Goal: Task Accomplishment & Management: Use online tool/utility

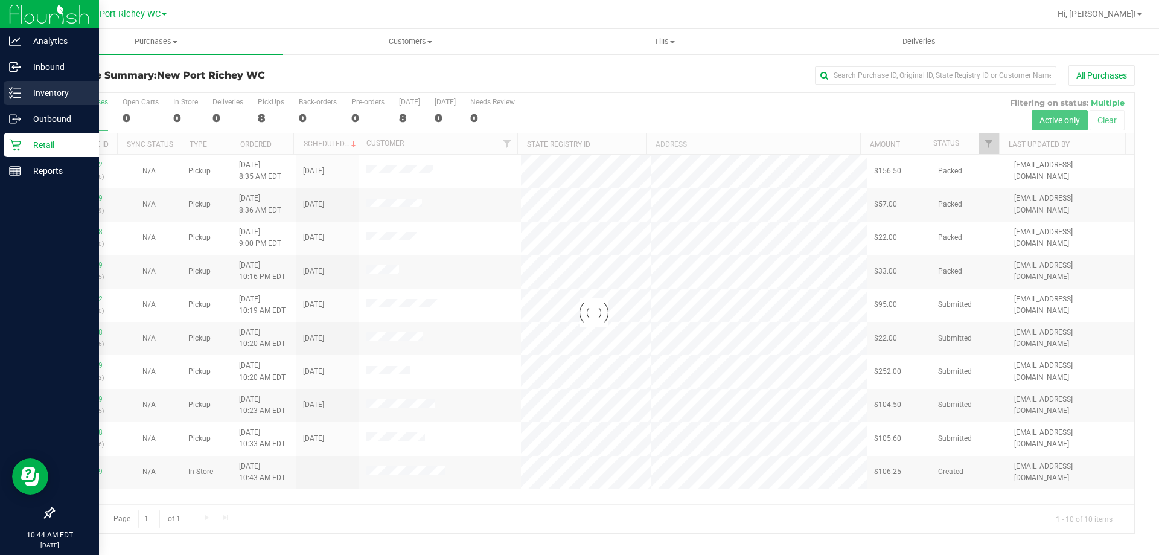
click at [25, 88] on p "Inventory" at bounding box center [57, 93] width 72 height 14
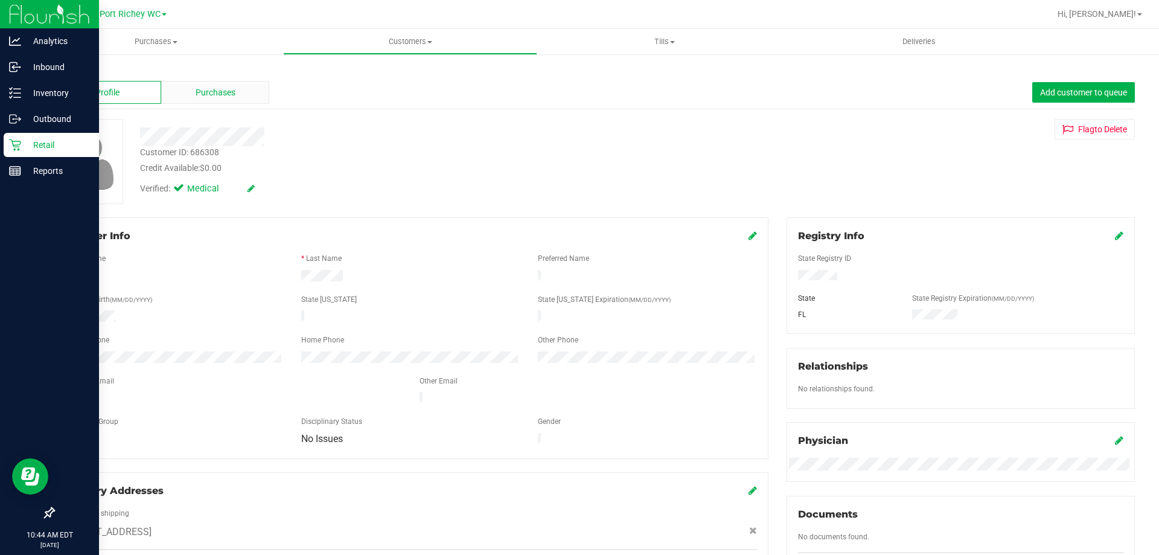
click at [246, 90] on div "Purchases" at bounding box center [215, 92] width 108 height 23
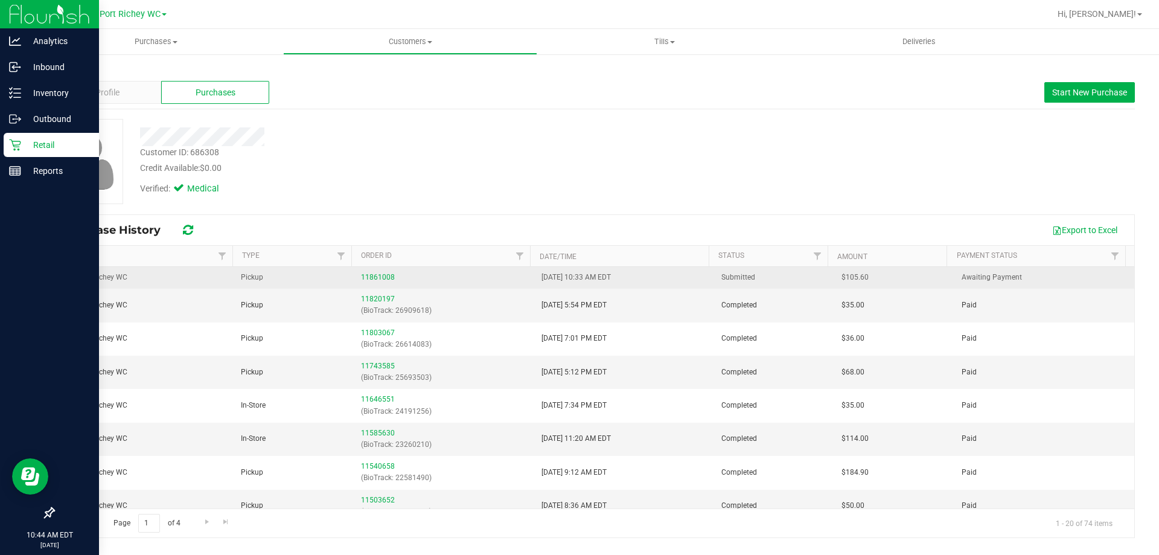
click at [105, 278] on span "New Port Richey WC" at bounding box center [94, 277] width 66 height 11
click at [369, 276] on link "11861008" at bounding box center [378, 277] width 34 height 8
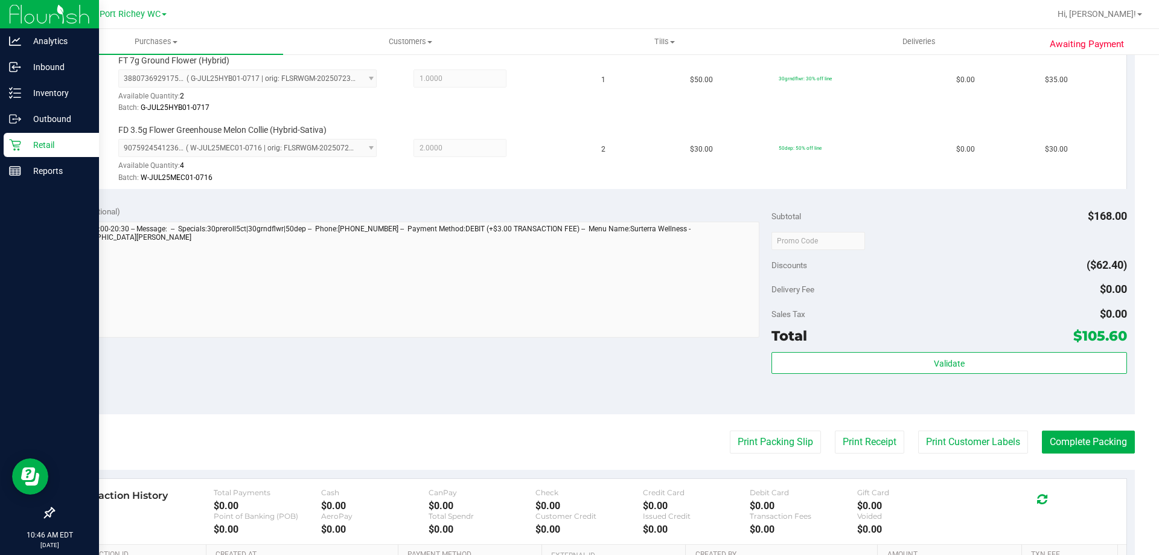
scroll to position [362, 0]
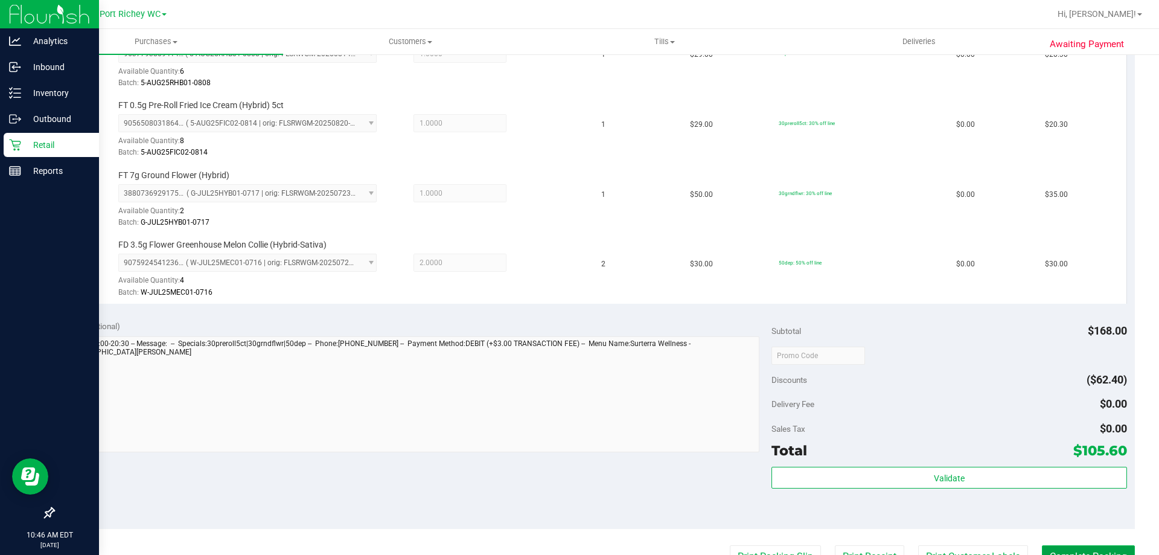
click at [1089, 553] on button "Complete Packing" at bounding box center [1088, 556] width 93 height 23
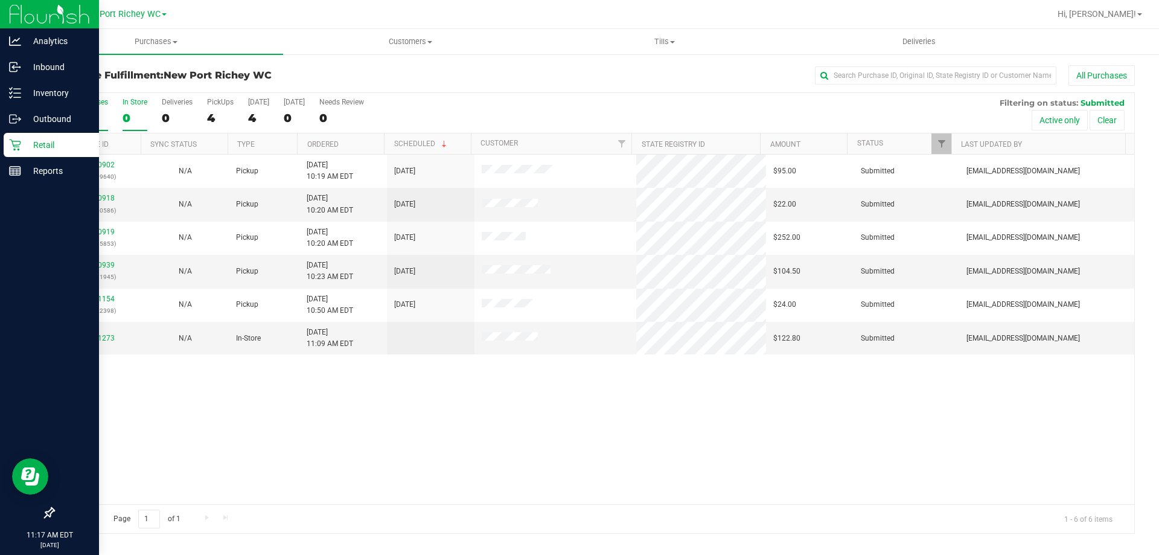
click at [133, 116] on div "0" at bounding box center [135, 118] width 25 height 14
click at [0, 0] on input "In Store 0" at bounding box center [0, 0] width 0 height 0
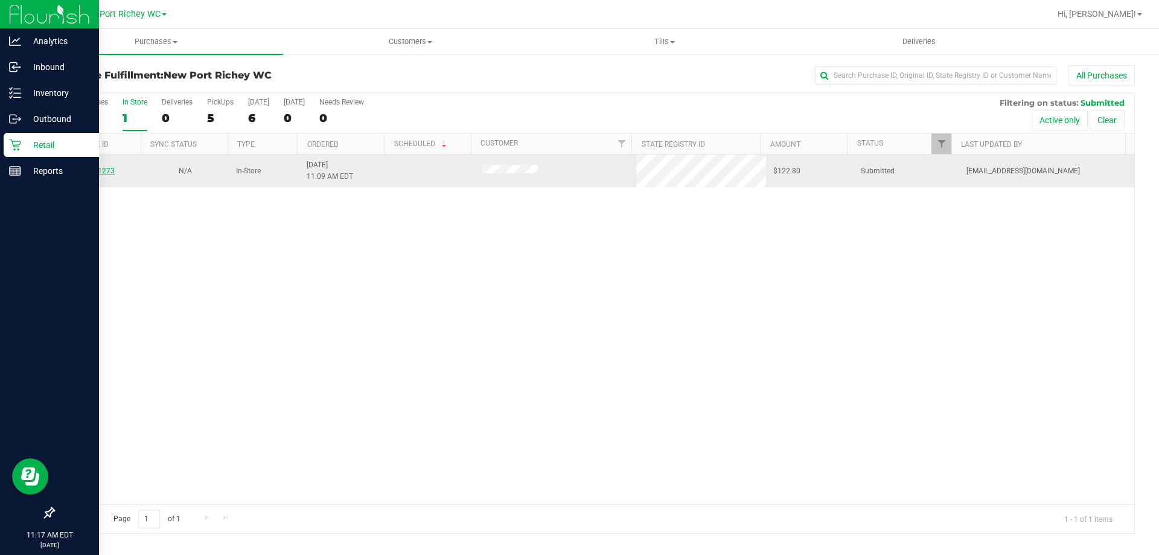
click at [91, 170] on link "11861273" at bounding box center [98, 171] width 34 height 8
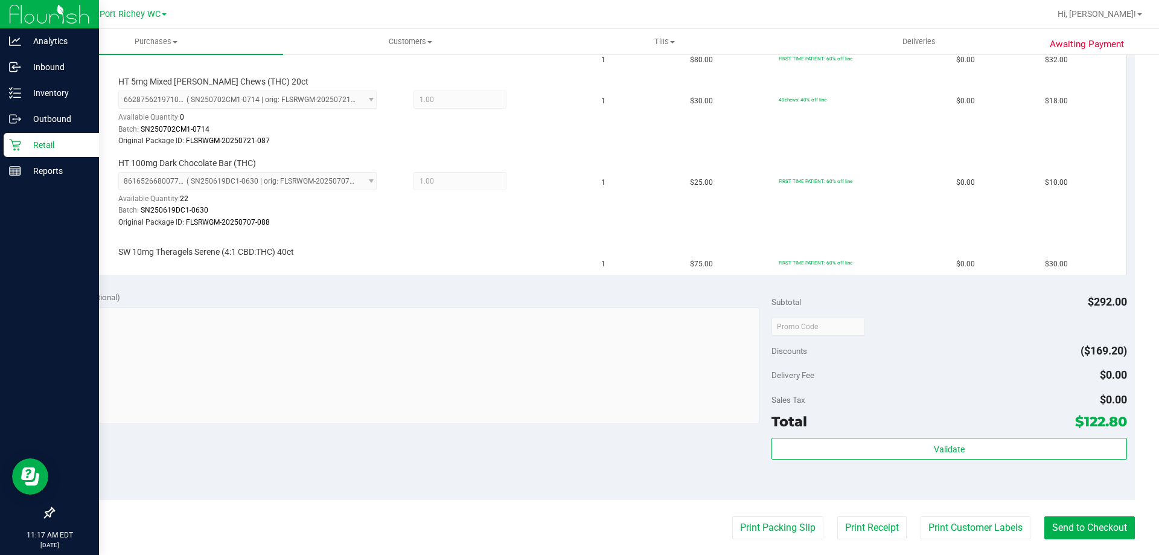
scroll to position [664, 0]
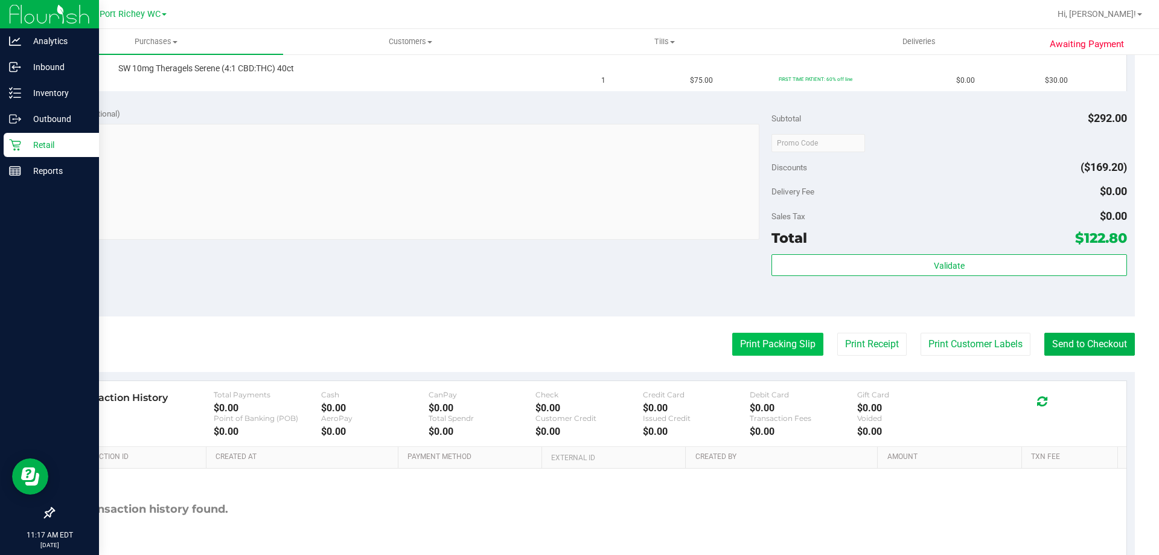
click at [748, 344] on button "Print Packing Slip" at bounding box center [777, 344] width 91 height 23
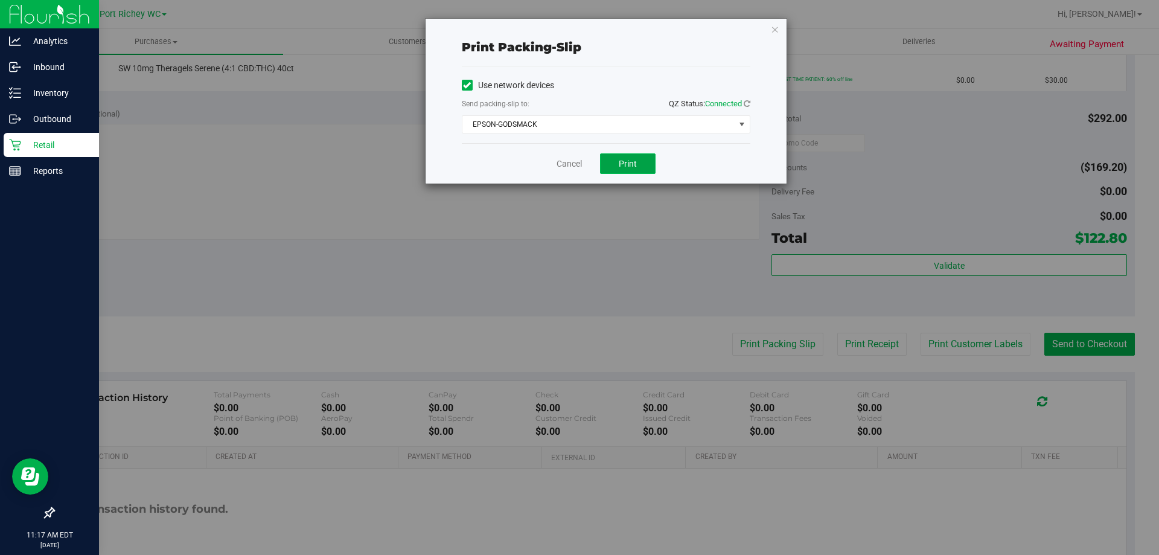
click at [633, 160] on span "Print" at bounding box center [628, 164] width 18 height 10
click at [776, 34] on icon "button" at bounding box center [775, 29] width 8 height 14
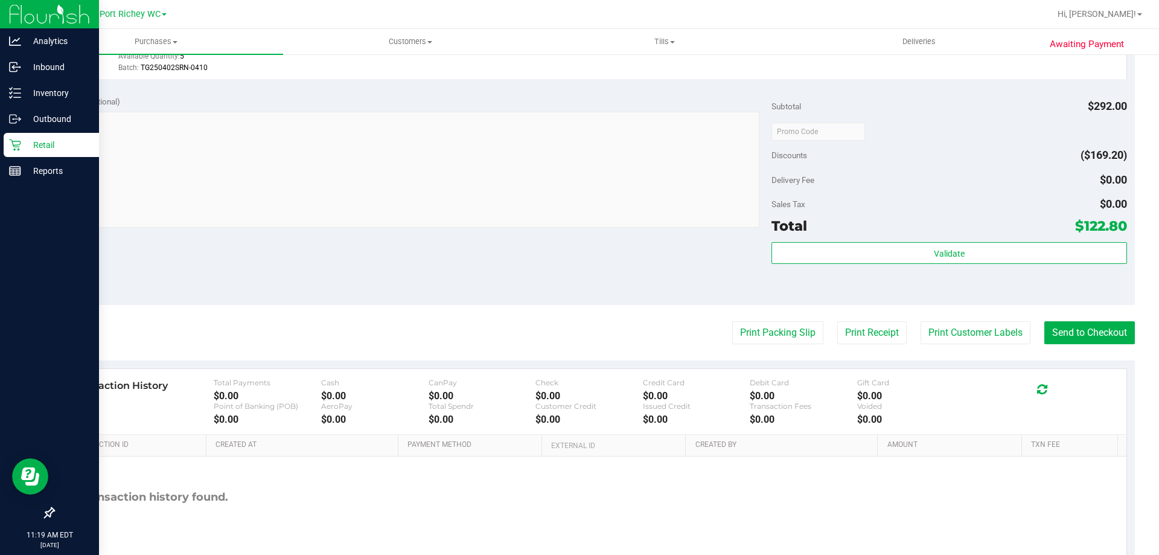
scroll to position [874, 0]
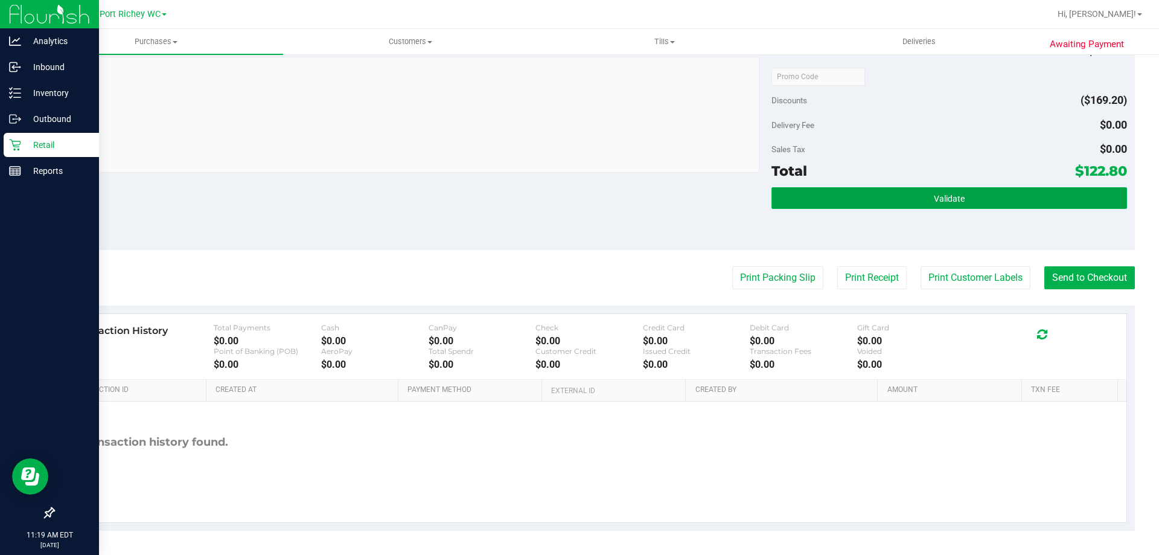
click at [875, 206] on button "Validate" at bounding box center [948, 198] width 355 height 22
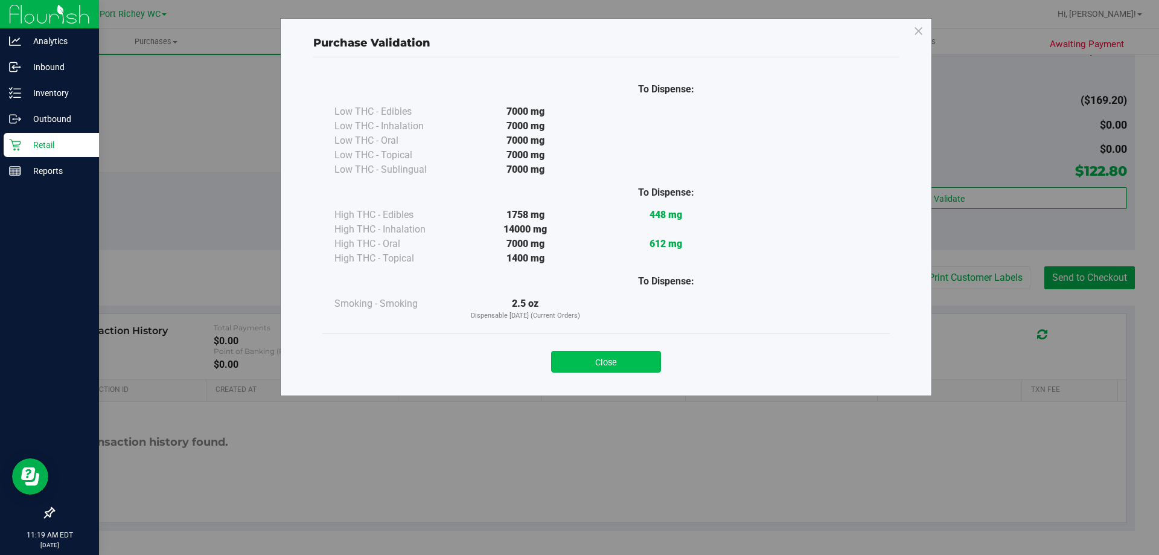
click at [639, 362] on button "Close" at bounding box center [606, 362] width 110 height 22
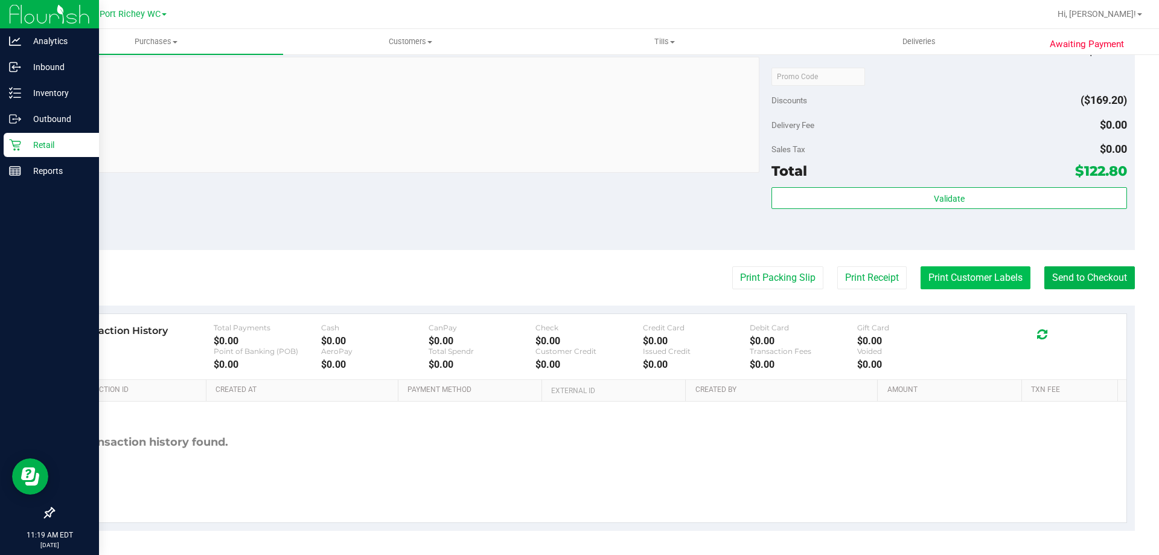
click at [990, 276] on button "Print Customer Labels" at bounding box center [975, 277] width 110 height 23
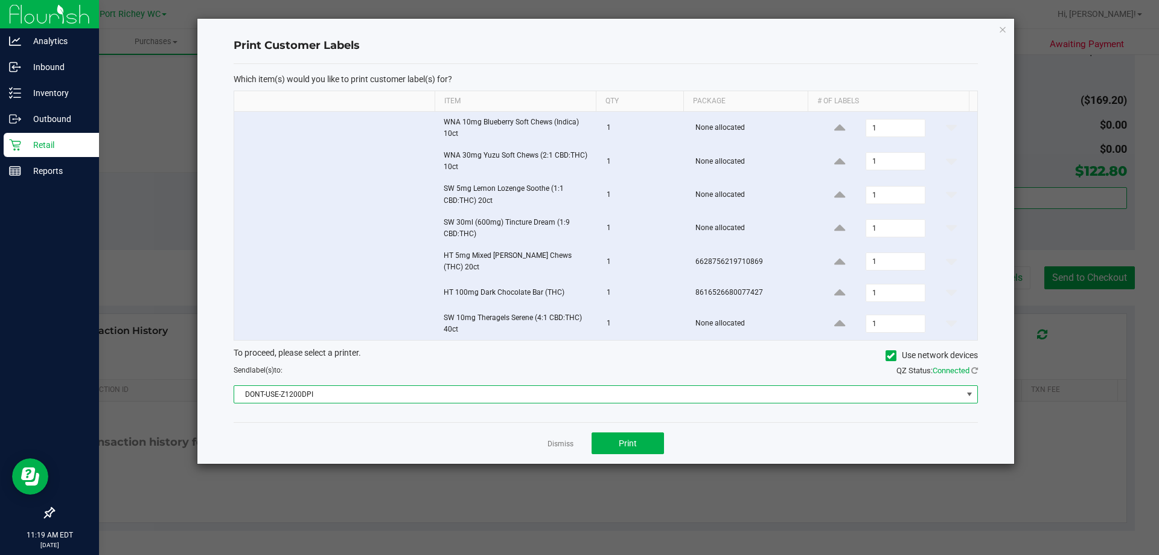
click at [652, 391] on span "DONT-USE-Z1200DPI" at bounding box center [598, 394] width 728 height 17
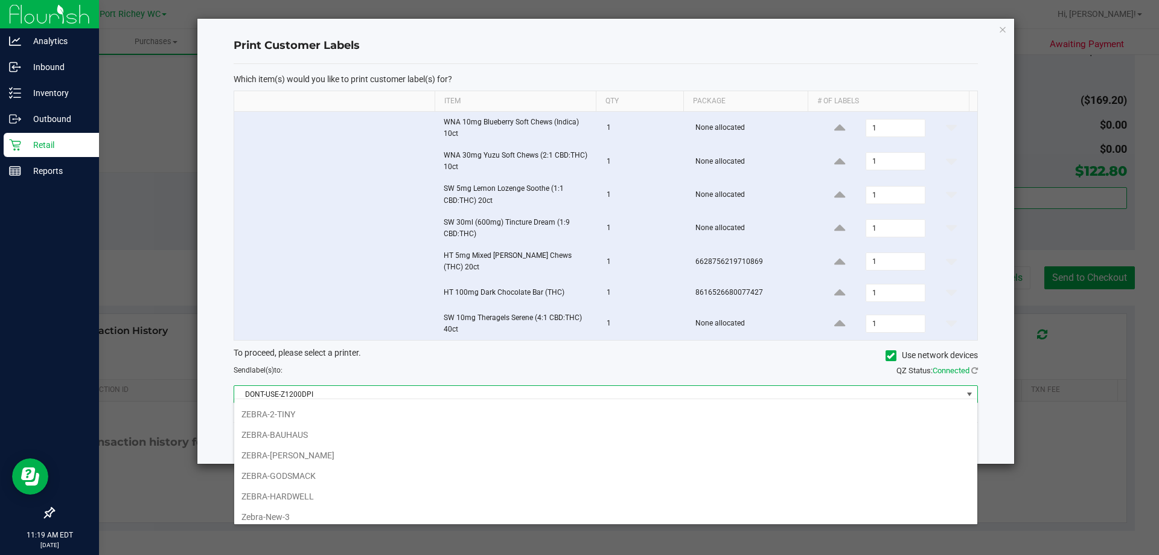
scroll to position [105, 0]
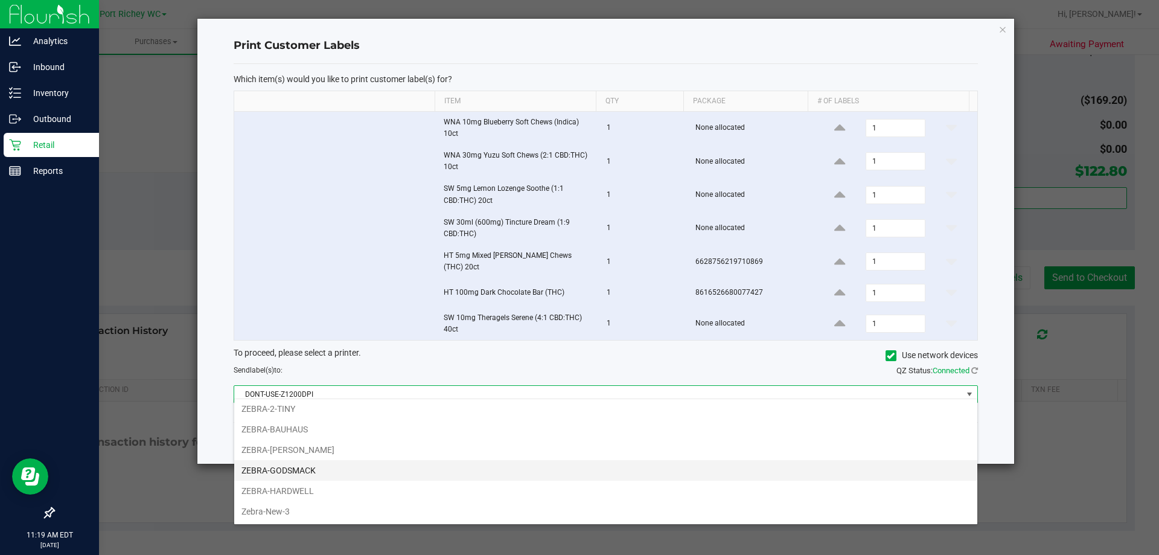
click at [366, 464] on li "ZEBRA-GODSMACK" at bounding box center [605, 470] width 743 height 21
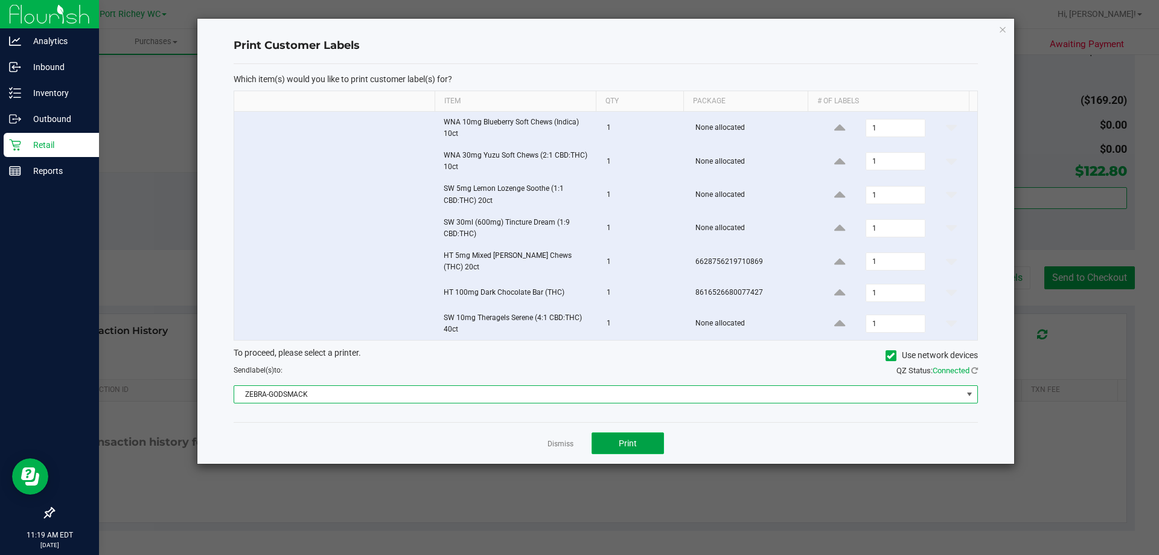
click at [644, 432] on button "Print" at bounding box center [628, 443] width 72 height 22
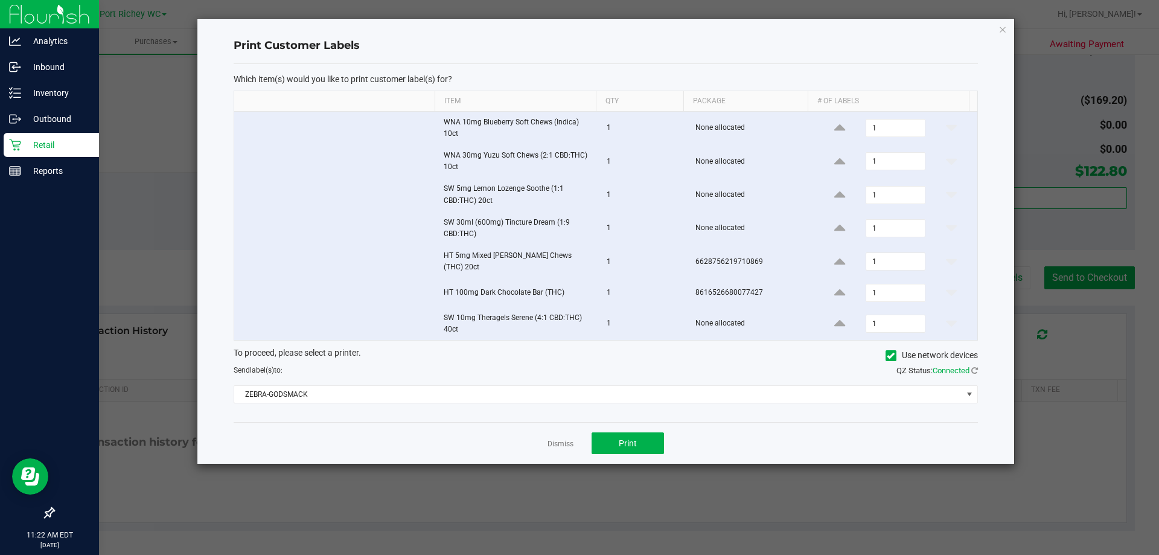
click at [998, 29] on icon "button" at bounding box center [1002, 29] width 8 height 14
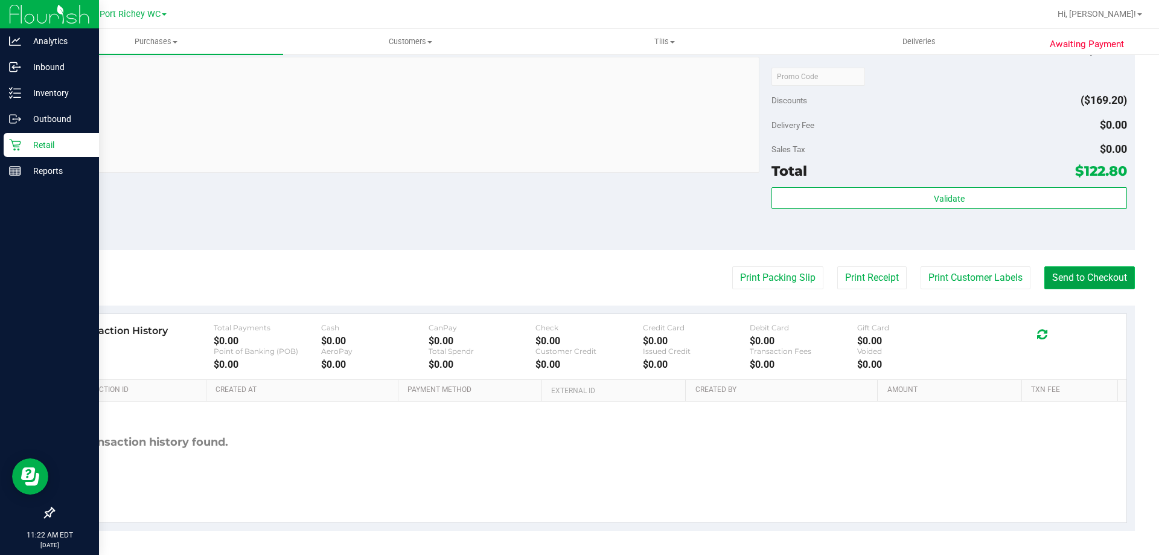
click at [1090, 270] on button "Send to Checkout" at bounding box center [1089, 277] width 91 height 23
